Goal: Transaction & Acquisition: Purchase product/service

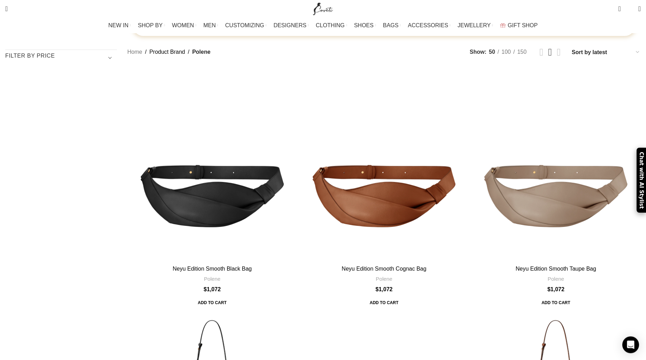
scroll to position [249, 0]
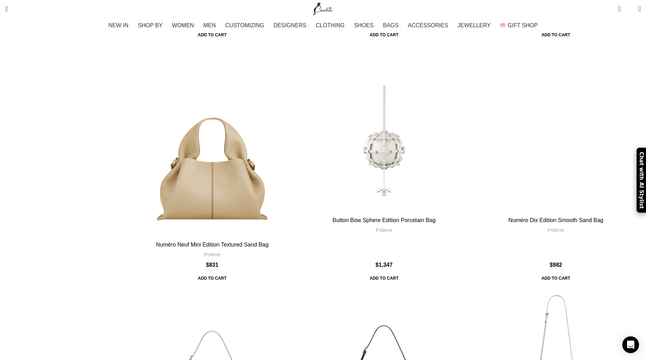
scroll to position [2278, 0]
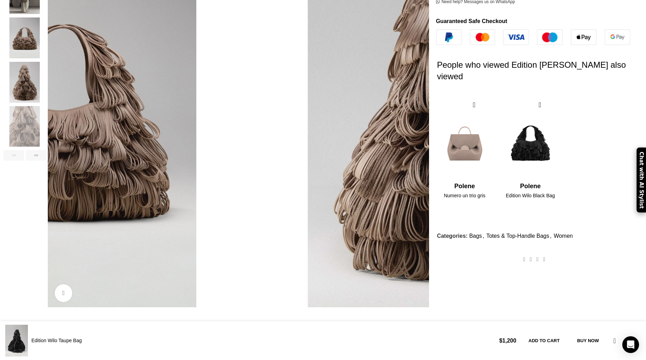
scroll to position [214, 0]
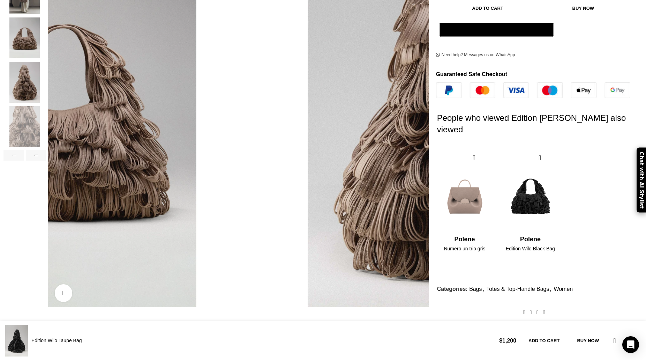
click at [46, 72] on img "4 / 6" at bounding box center [24, 82] width 43 height 41
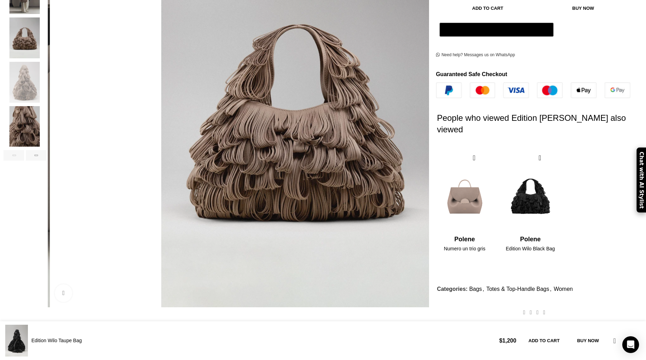
click at [46, 31] on img "3 / 6" at bounding box center [24, 37] width 43 height 41
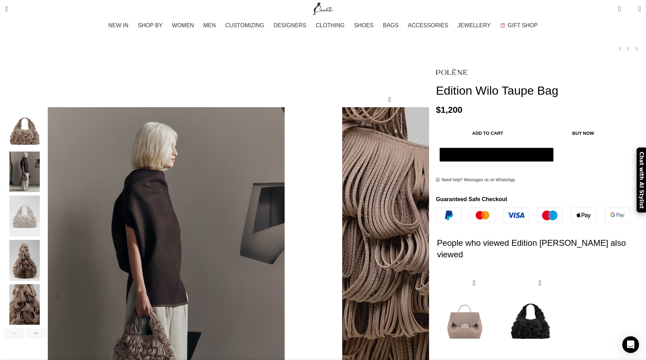
scroll to position [0, 0]
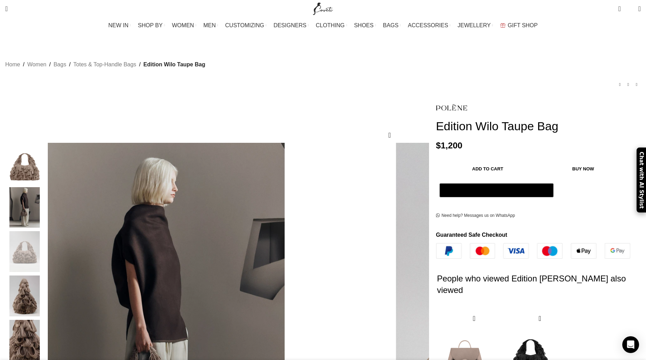
click at [46, 161] on img "1 / 6" at bounding box center [24, 163] width 43 height 41
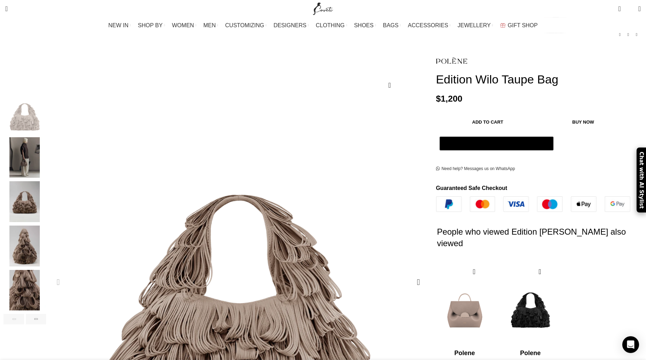
scroll to position [214, 0]
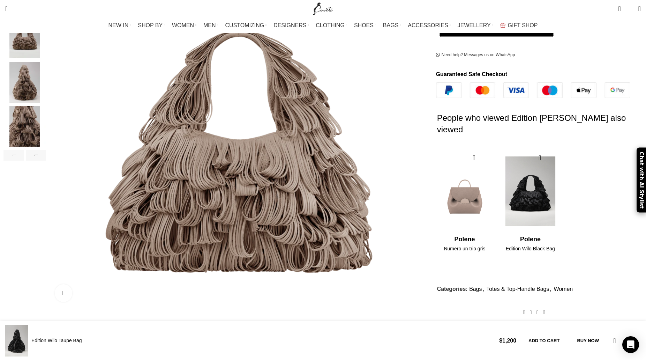
click at [502, 150] on img "2 / 2" at bounding box center [530, 191] width 57 height 86
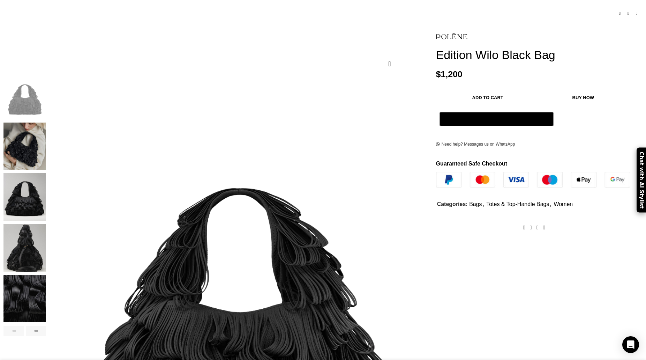
scroll to position [71, 0]
